Goal: Find specific page/section: Find specific page/section

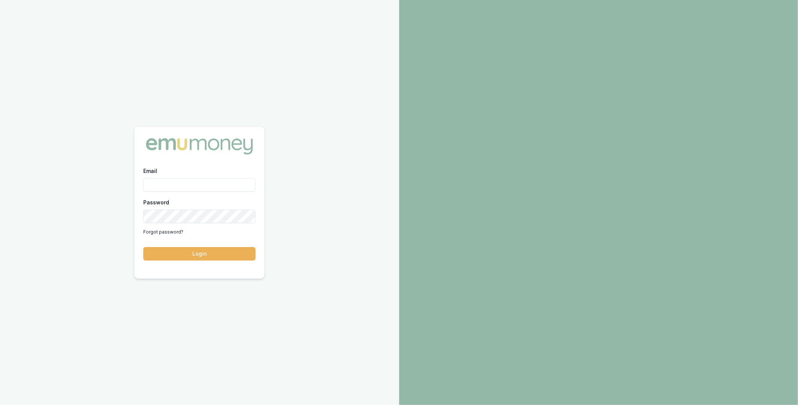
click at [182, 182] on input "Email" at bounding box center [199, 184] width 112 height 13
click at [0, 404] on com-1password-button at bounding box center [0, 405] width 0 height 0
type input "m@emumoney.com.au"
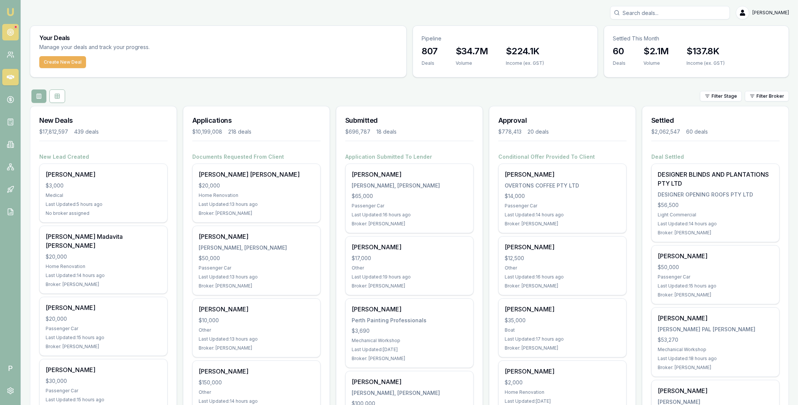
click at [13, 34] on circle at bounding box center [10, 32] width 6 height 6
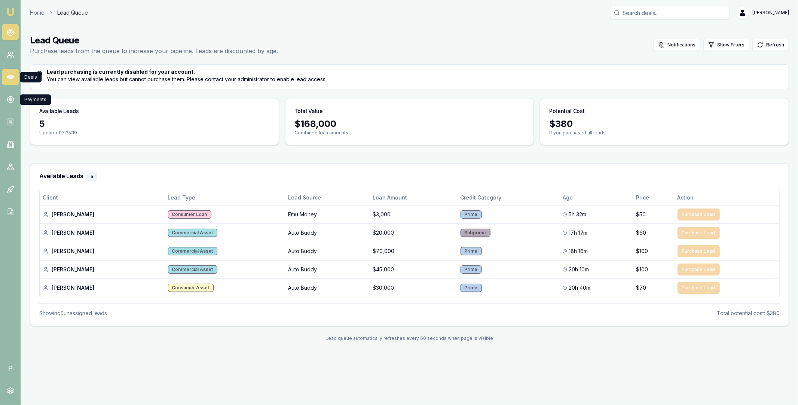
click at [10, 79] on icon at bounding box center [10, 76] width 7 height 7
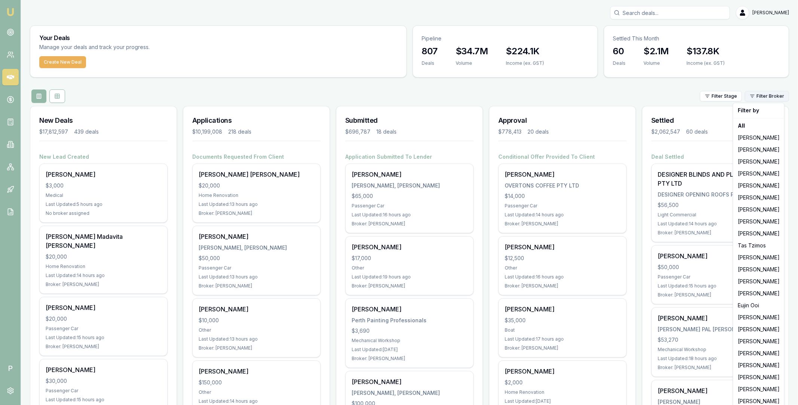
click at [753, 98] on html "Emu Broker P [PERSON_NAME] Toggle Menu Your Deals Manage your deals and track y…" at bounding box center [399, 202] width 798 height 405
click at [755, 307] on div "Eujin Ooi" at bounding box center [759, 305] width 48 height 12
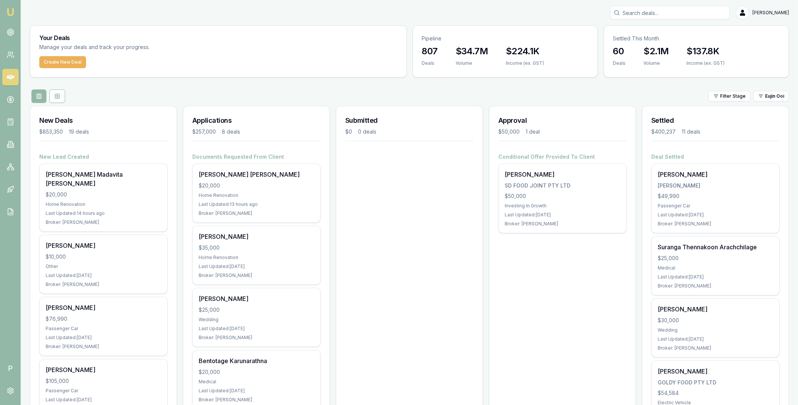
click at [584, 94] on div "Filter Stage [PERSON_NAME]" at bounding box center [409, 95] width 759 height 13
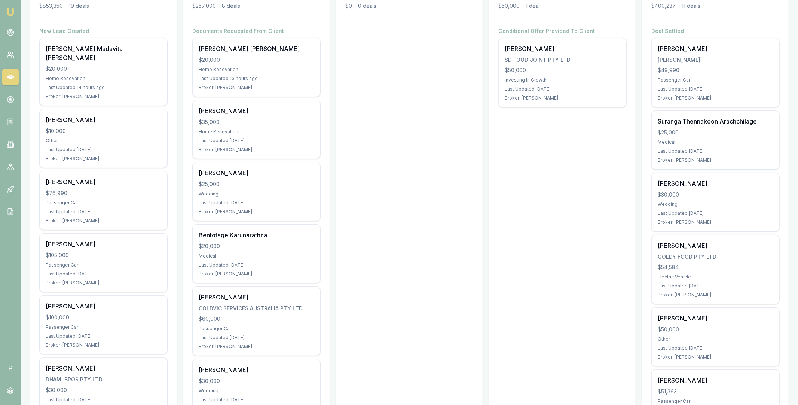
scroll to position [75, 0]
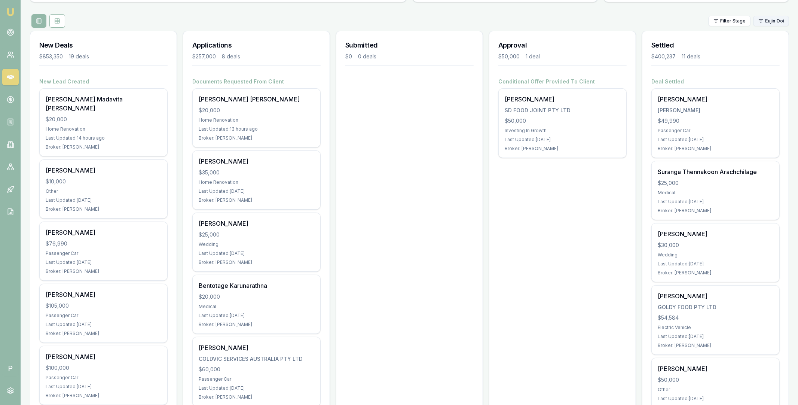
click at [780, 25] on html "Emu Broker P [PERSON_NAME] Toggle Menu Your Deals Manage your deals and track y…" at bounding box center [399, 127] width 798 height 405
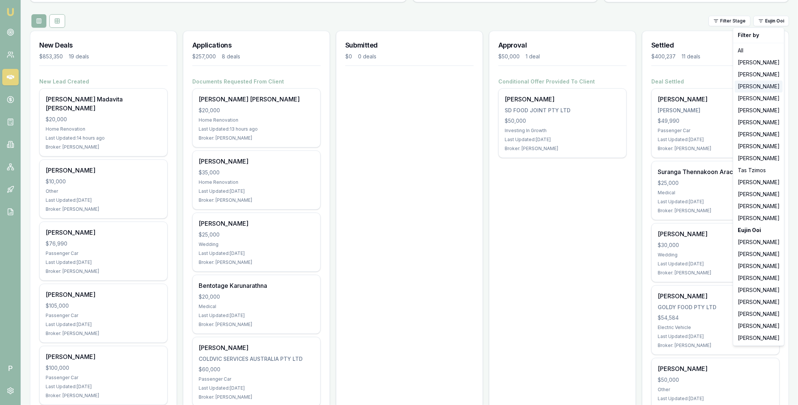
click at [759, 89] on div "[PERSON_NAME]" at bounding box center [759, 86] width 48 height 12
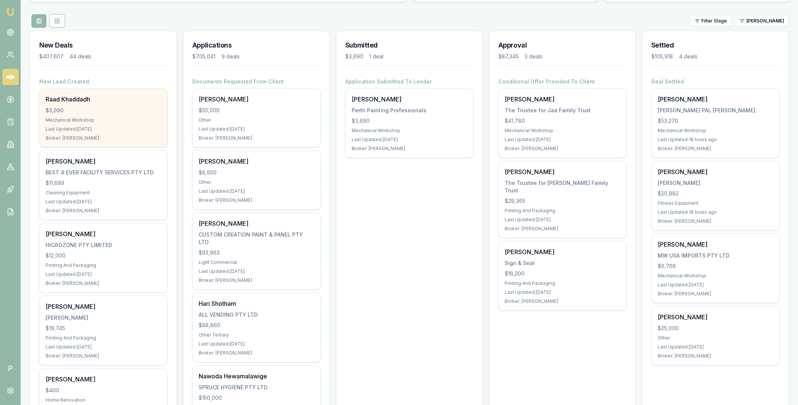
scroll to position [0, 0]
